Goal: Task Accomplishment & Management: Use online tool/utility

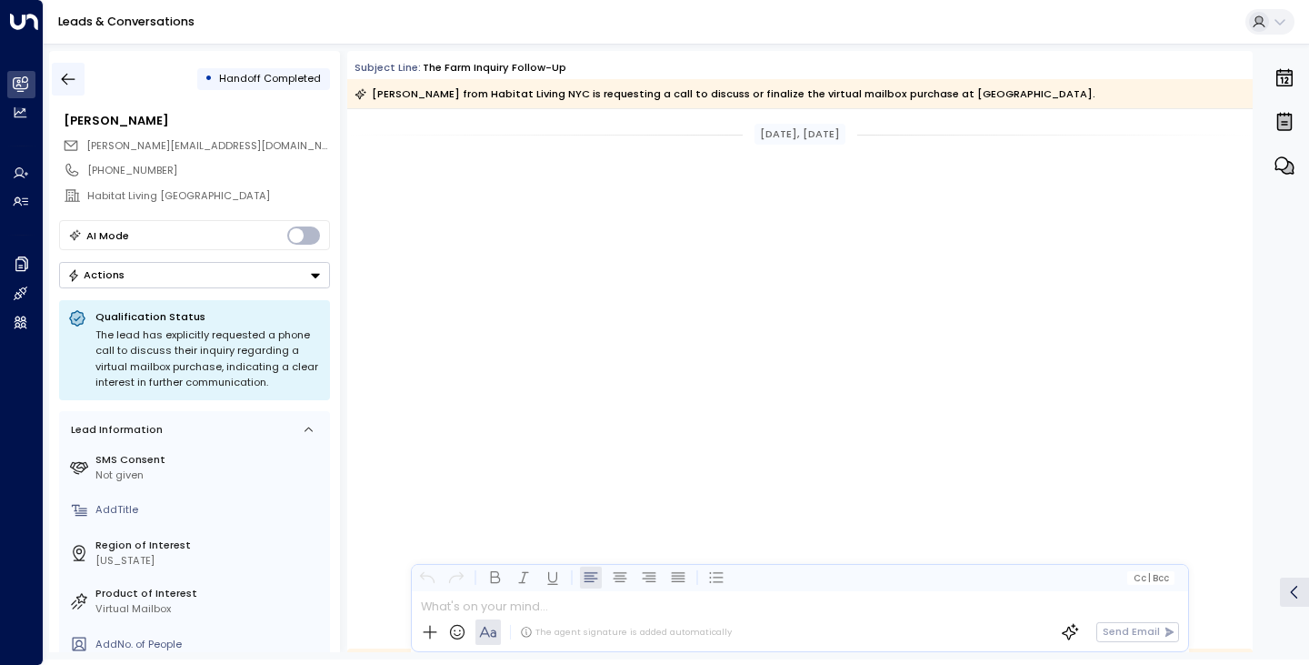
scroll to position [903, 0]
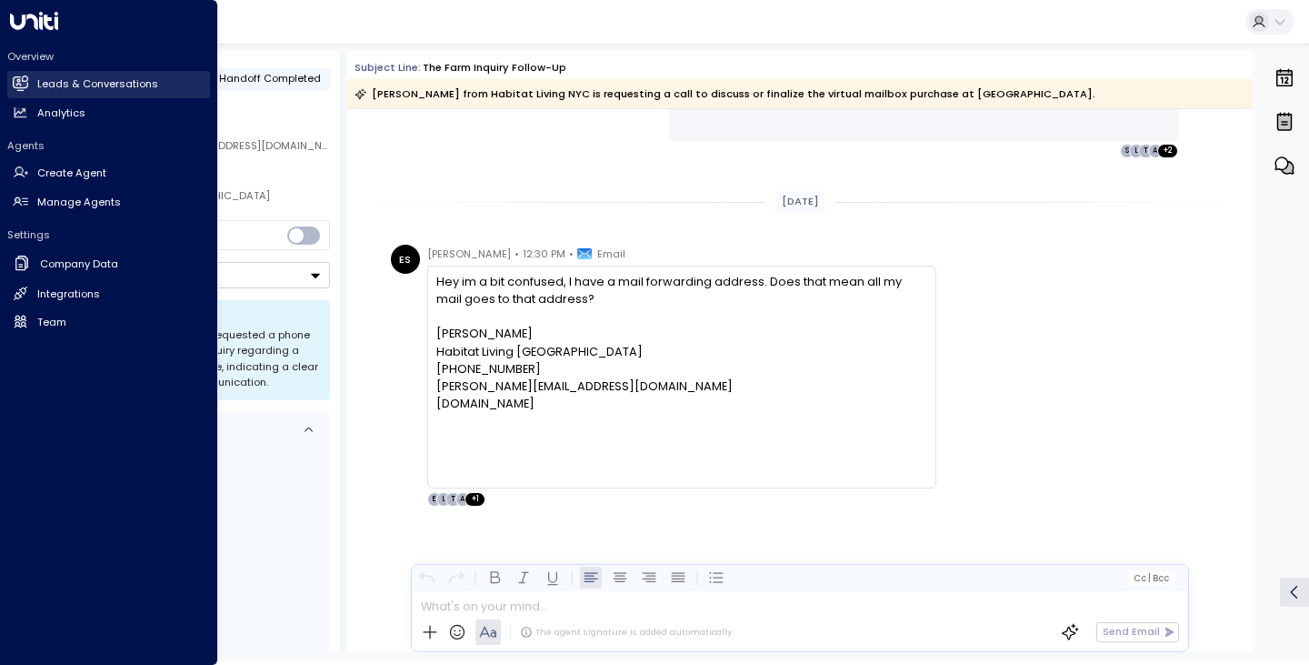
click at [73, 78] on h2 "Leads & Conversations" at bounding box center [97, 83] width 121 height 15
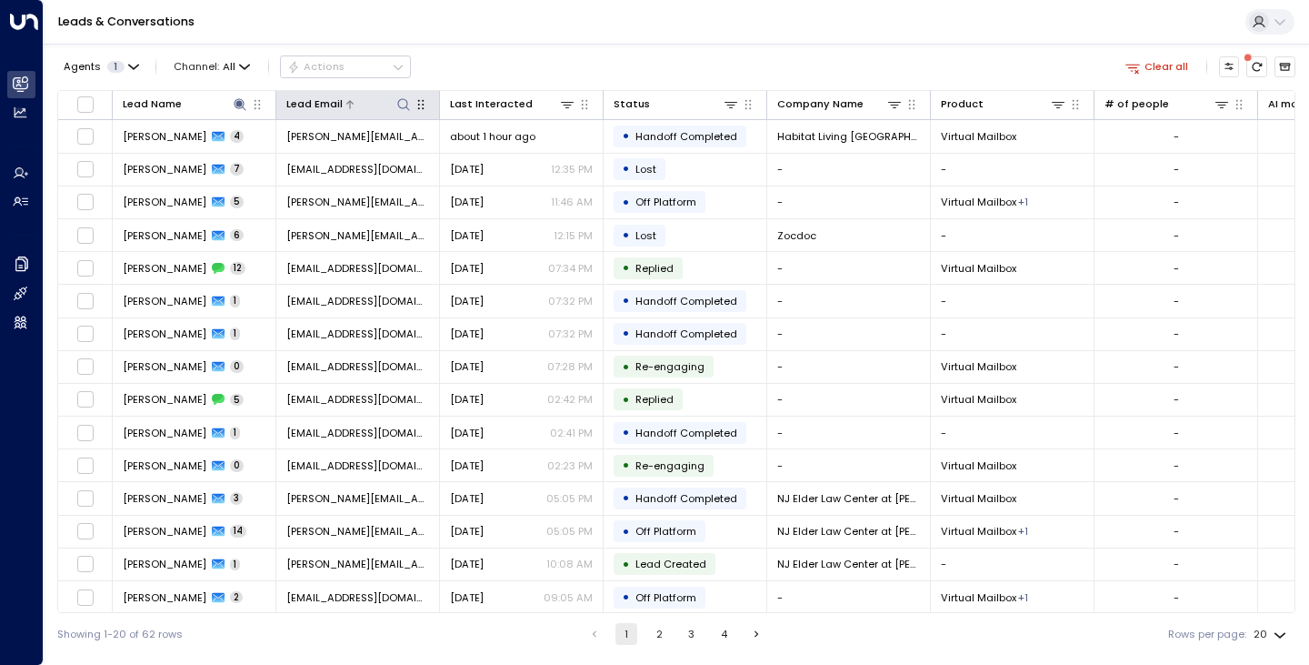
click at [400, 98] on icon at bounding box center [403, 104] width 15 height 15
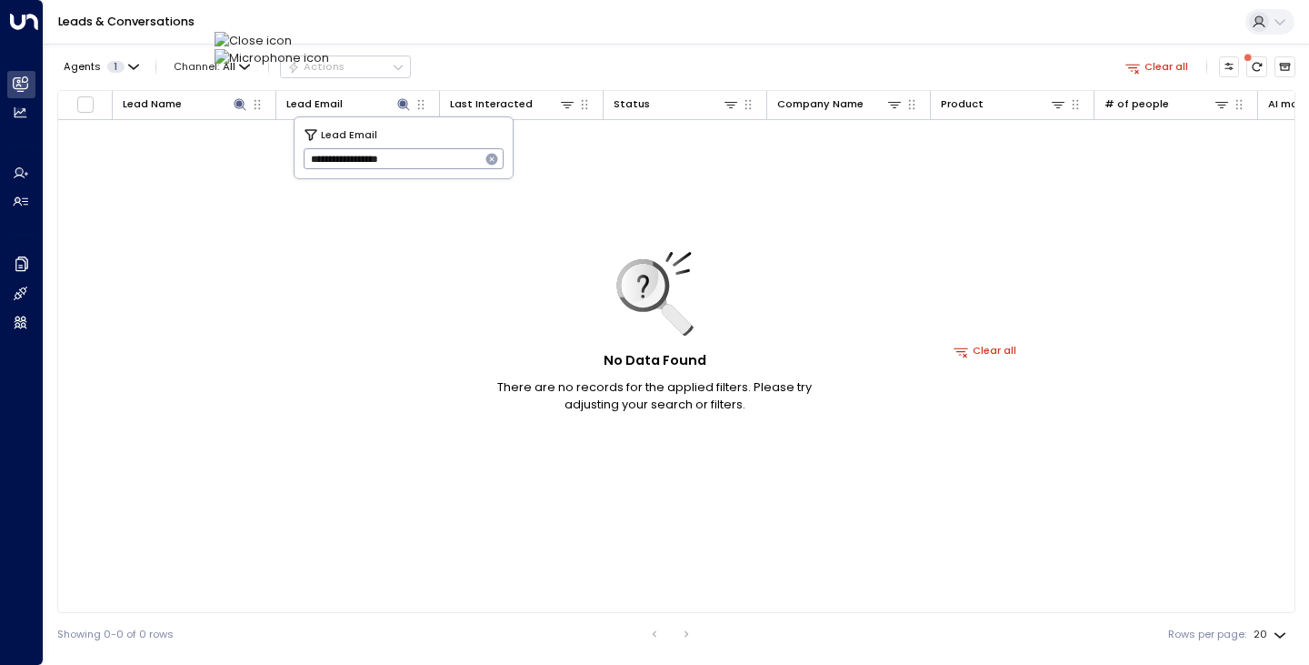
type input "**********"
click at [487, 162] on icon "button" at bounding box center [492, 160] width 12 height 12
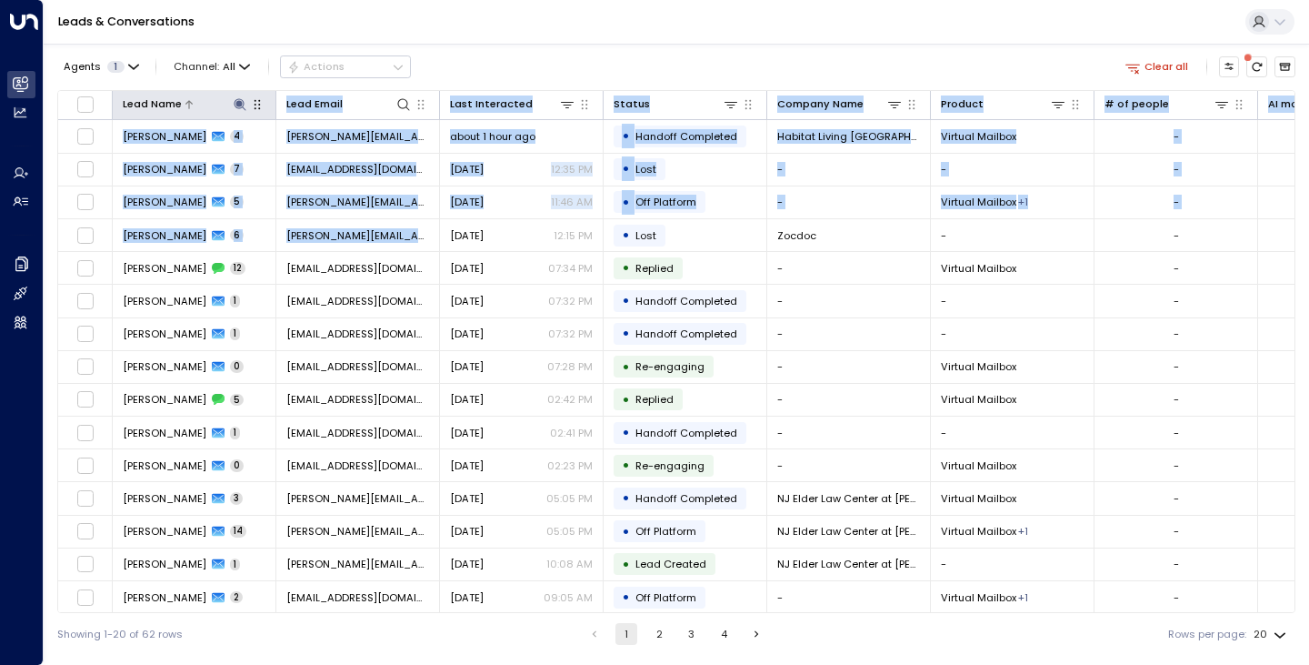
click at [232, 98] on table "Lead Name Lead Email Last Interacted Status Company Name Product # of people AI…" at bounding box center [676, 434] width 1236 height 687
click at [232, 98] on button at bounding box center [239, 103] width 17 height 17
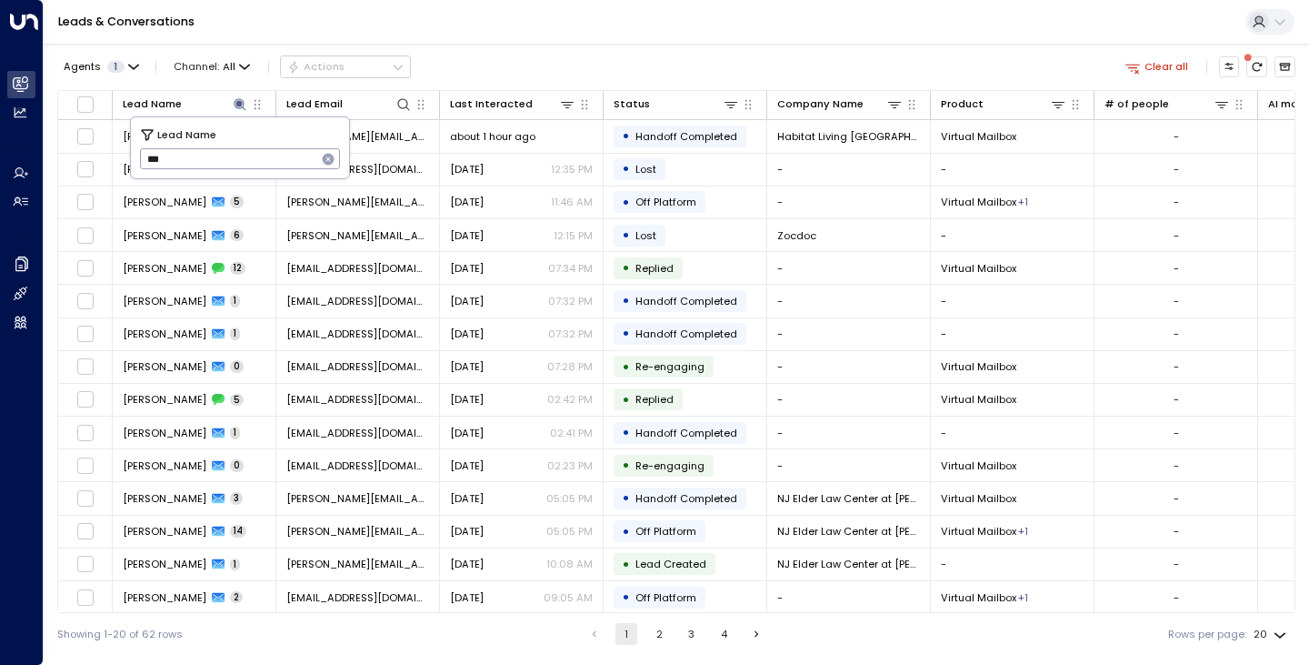
click at [326, 162] on icon "button" at bounding box center [329, 160] width 12 height 12
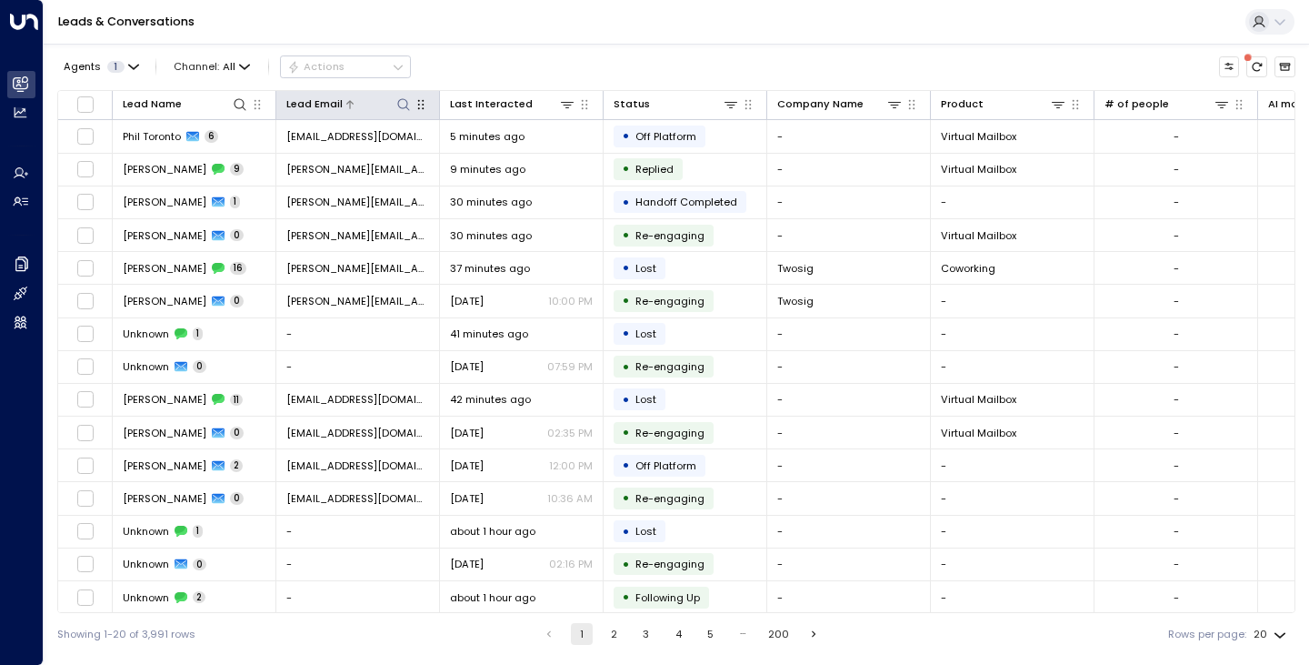
click at [403, 110] on icon at bounding box center [403, 104] width 15 height 15
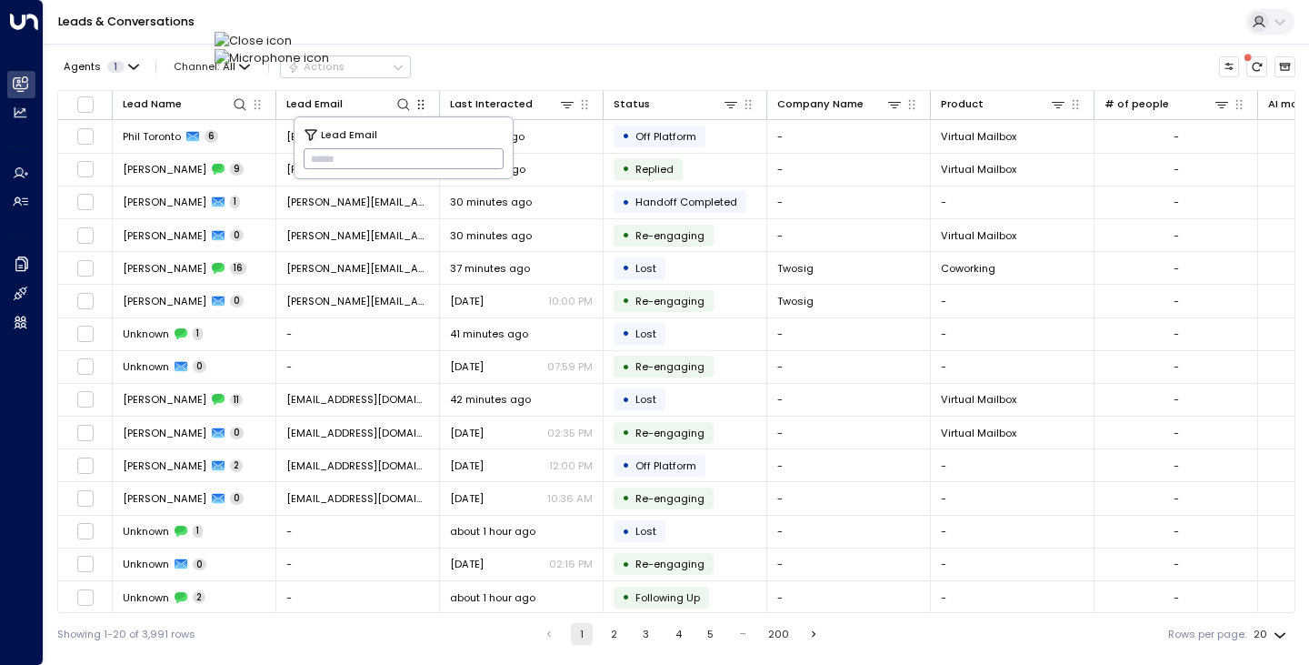
type input "**********"
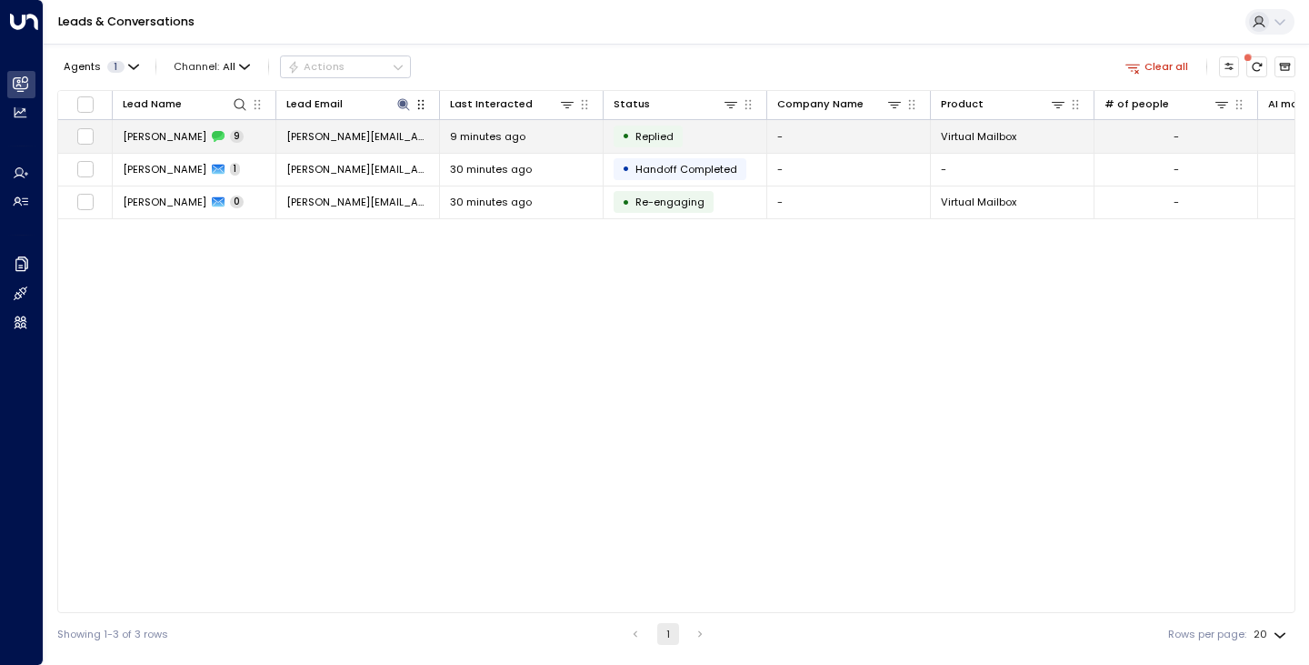
click at [162, 148] on td "[PERSON_NAME] 9" at bounding box center [195, 136] width 164 height 32
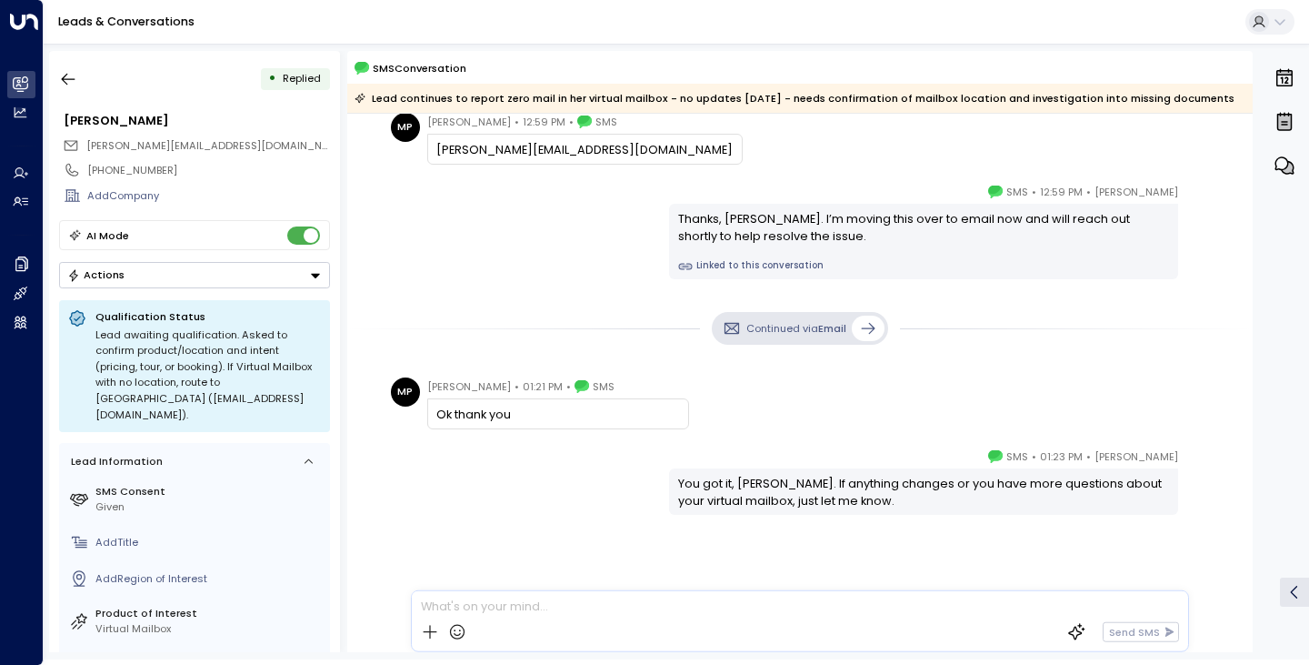
click at [349, 305] on div "Continued via Email" at bounding box center [799, 328] width 905 height 62
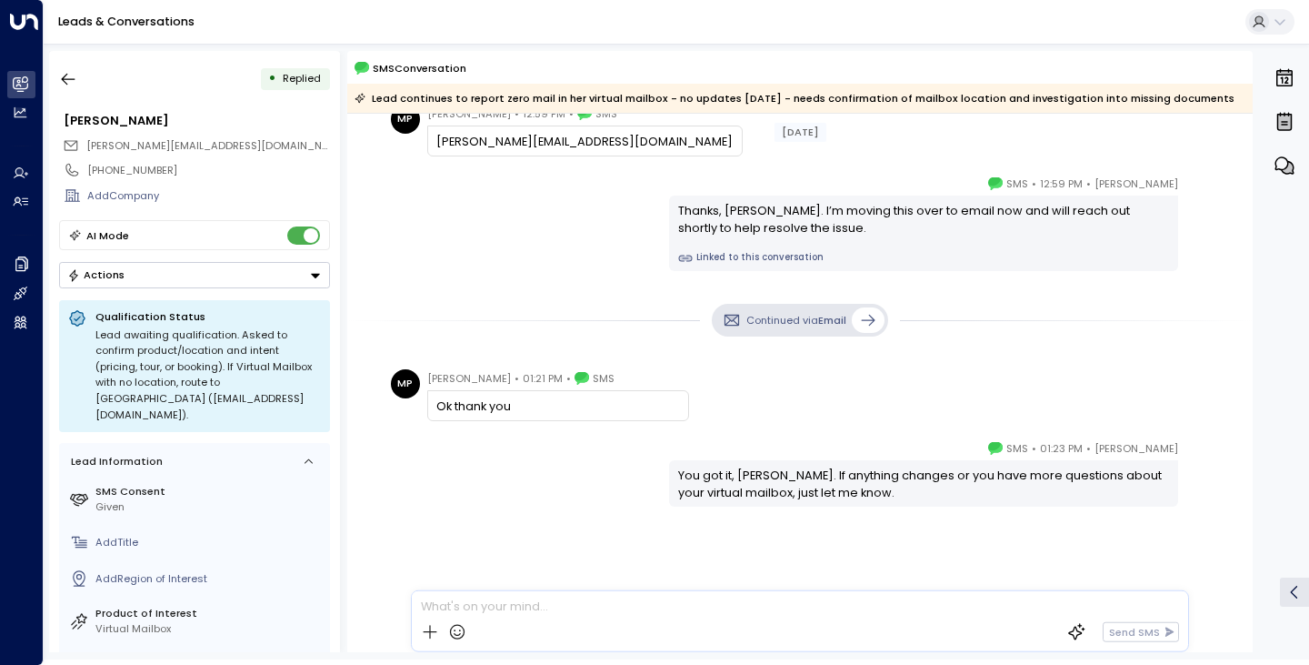
click at [421, 308] on div "Continued via Email" at bounding box center [799, 320] width 905 height 33
